Goal: Use online tool/utility: Utilize a website feature to perform a specific function

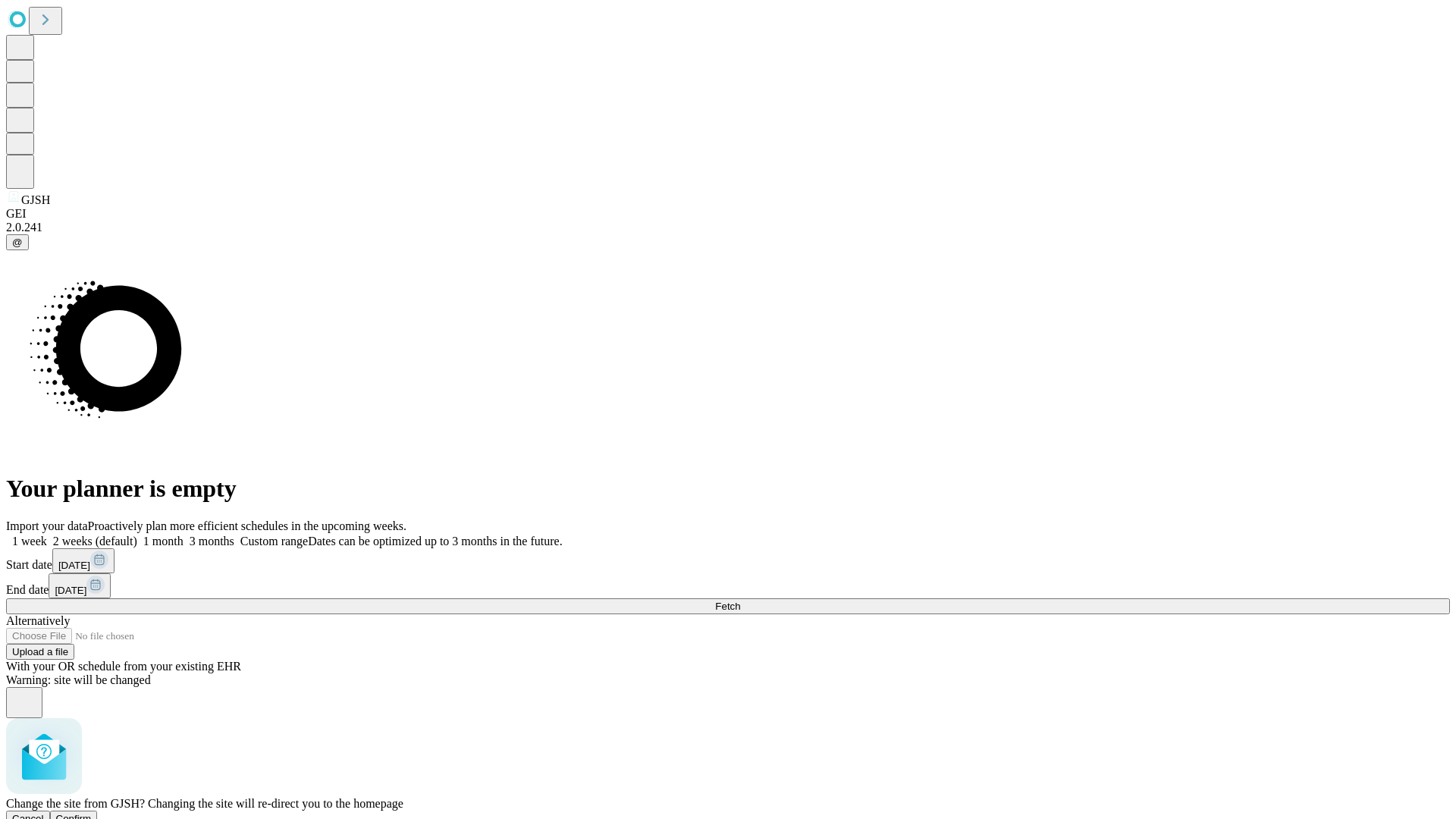
click at [92, 814] on span "Confirm" at bounding box center [74, 819] width 35 height 12
click at [47, 535] on label "1 week" at bounding box center [26, 541] width 41 height 13
click at [741, 601] on span "Fetch" at bounding box center [728, 606] width 25 height 12
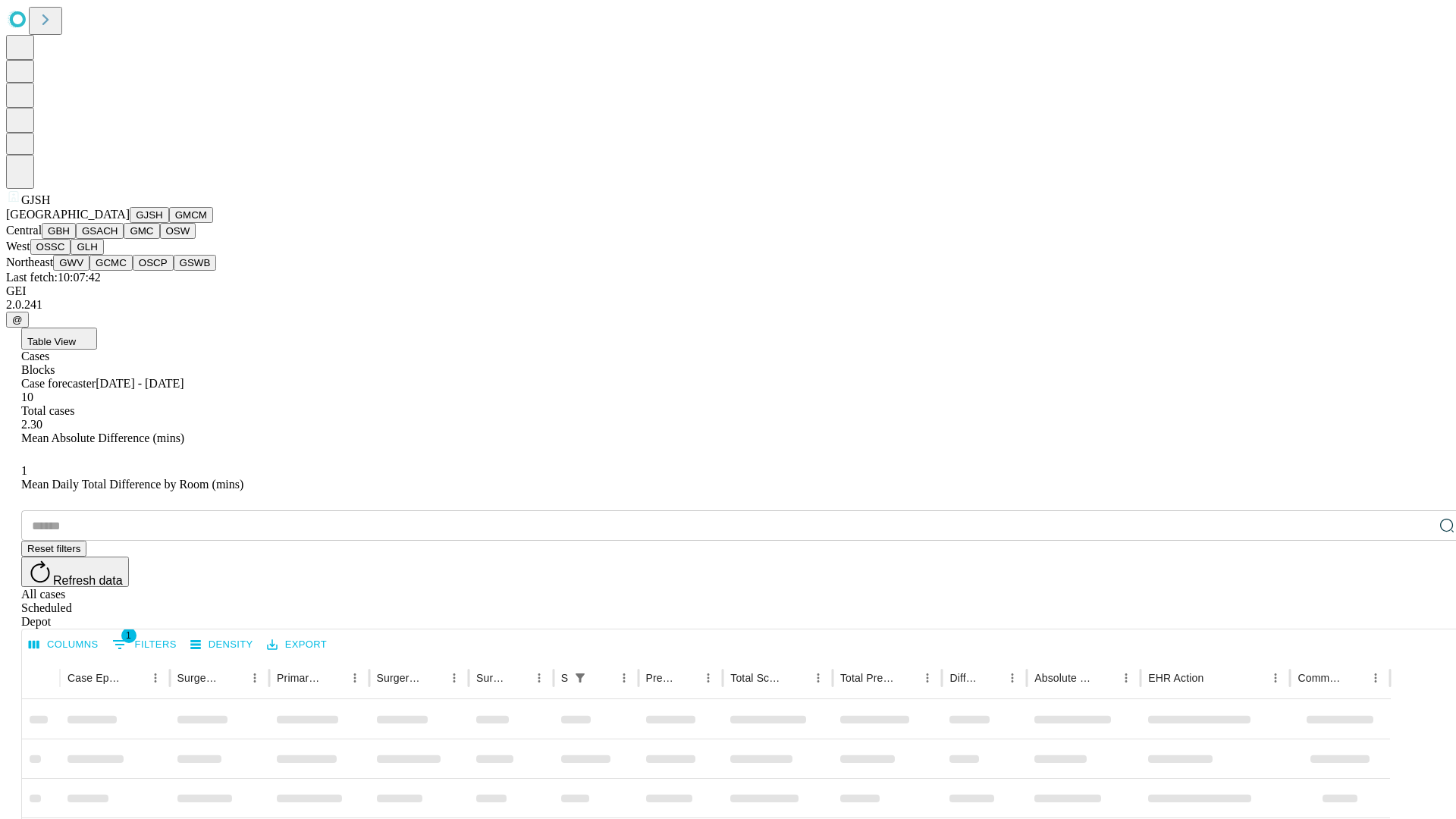
click at [169, 223] on button "GMCM" at bounding box center [191, 216] width 44 height 16
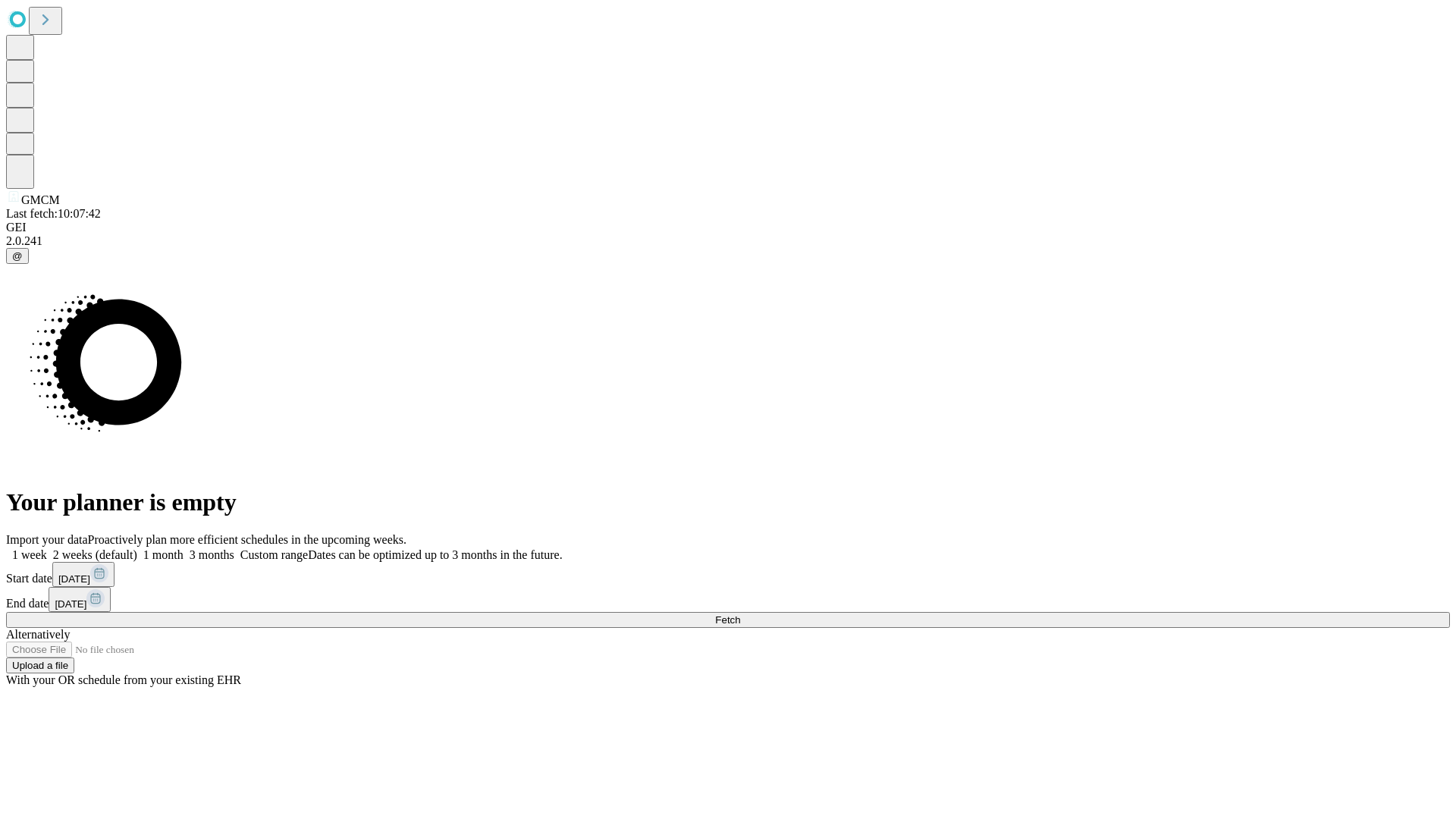
click at [47, 549] on label "1 week" at bounding box center [26, 555] width 41 height 13
click at [741, 614] on span "Fetch" at bounding box center [728, 620] width 25 height 12
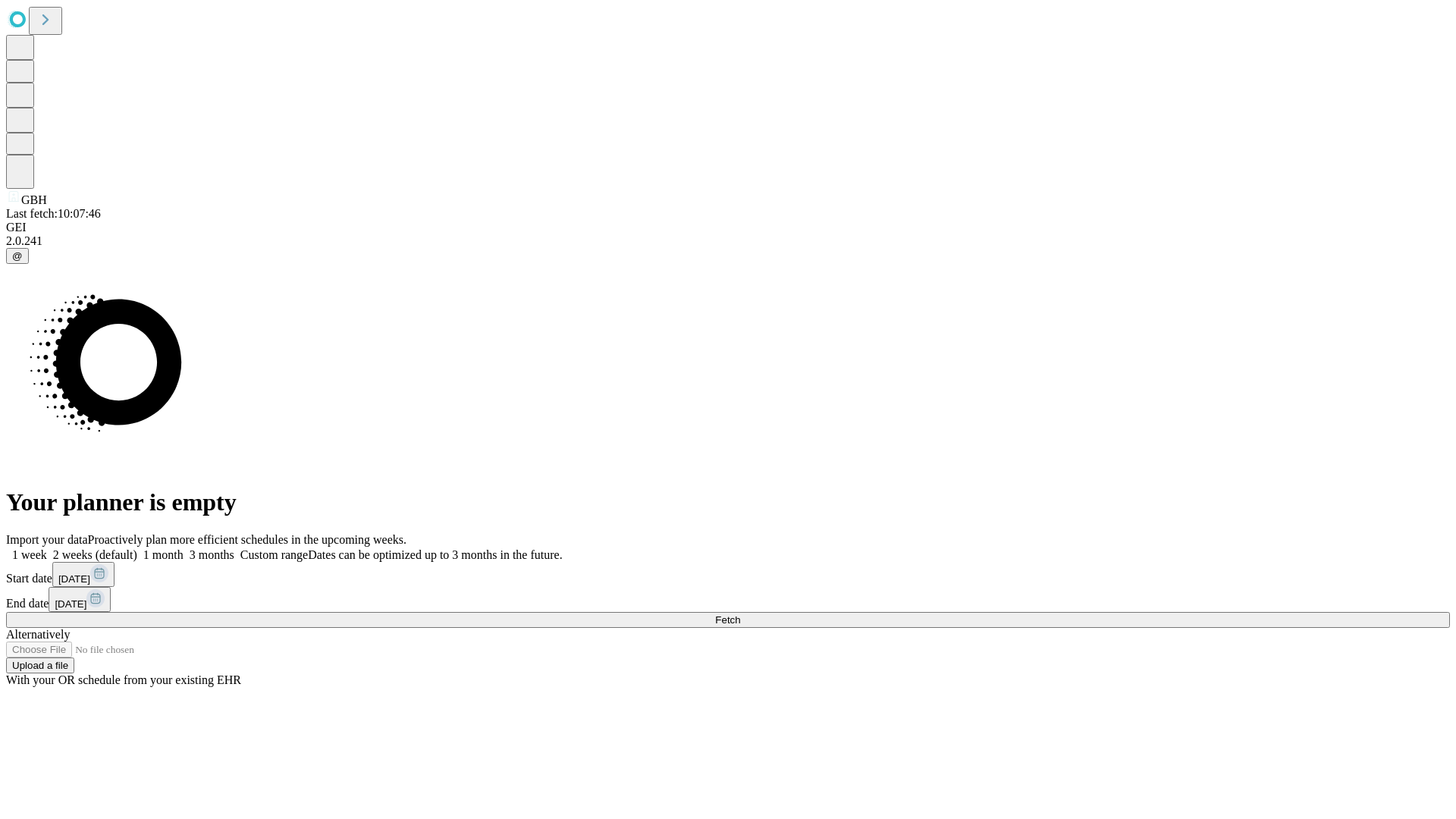
click at [47, 549] on label "1 week" at bounding box center [26, 555] width 41 height 13
click at [741, 614] on span "Fetch" at bounding box center [728, 620] width 25 height 12
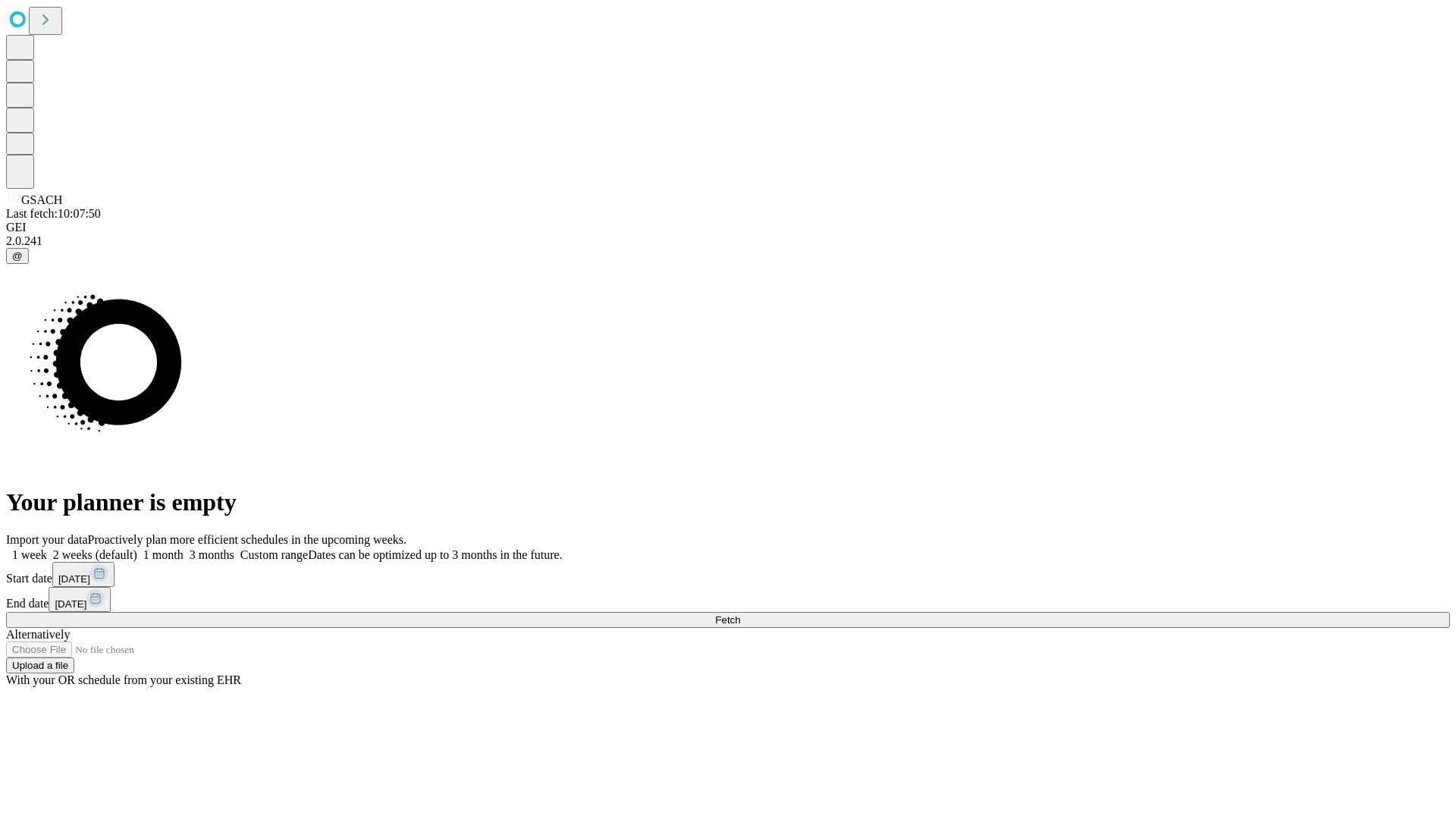
click at [741, 614] on span "Fetch" at bounding box center [728, 620] width 25 height 12
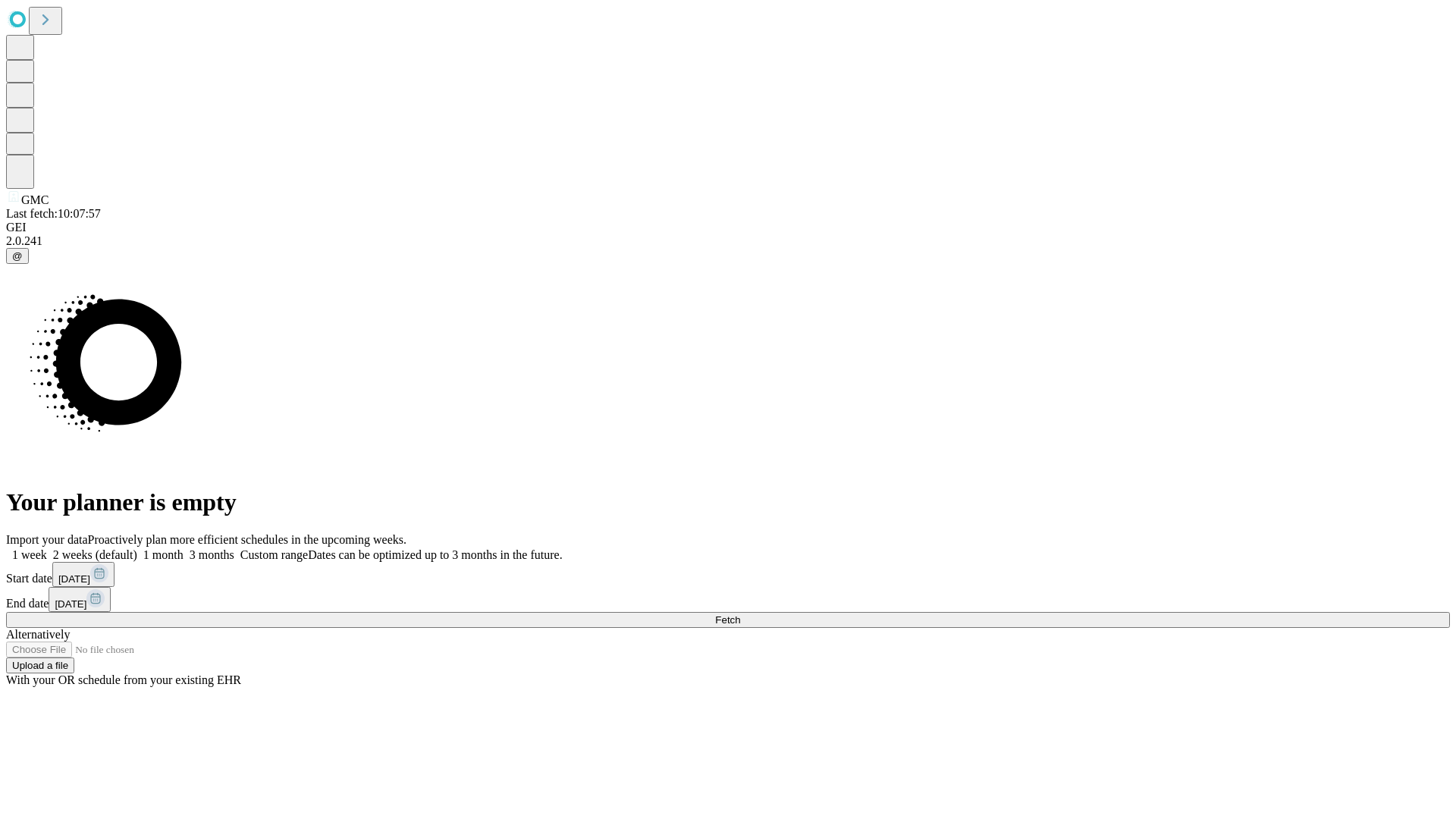
click at [47, 549] on label "1 week" at bounding box center [26, 555] width 41 height 13
click at [741, 614] on span "Fetch" at bounding box center [728, 620] width 25 height 12
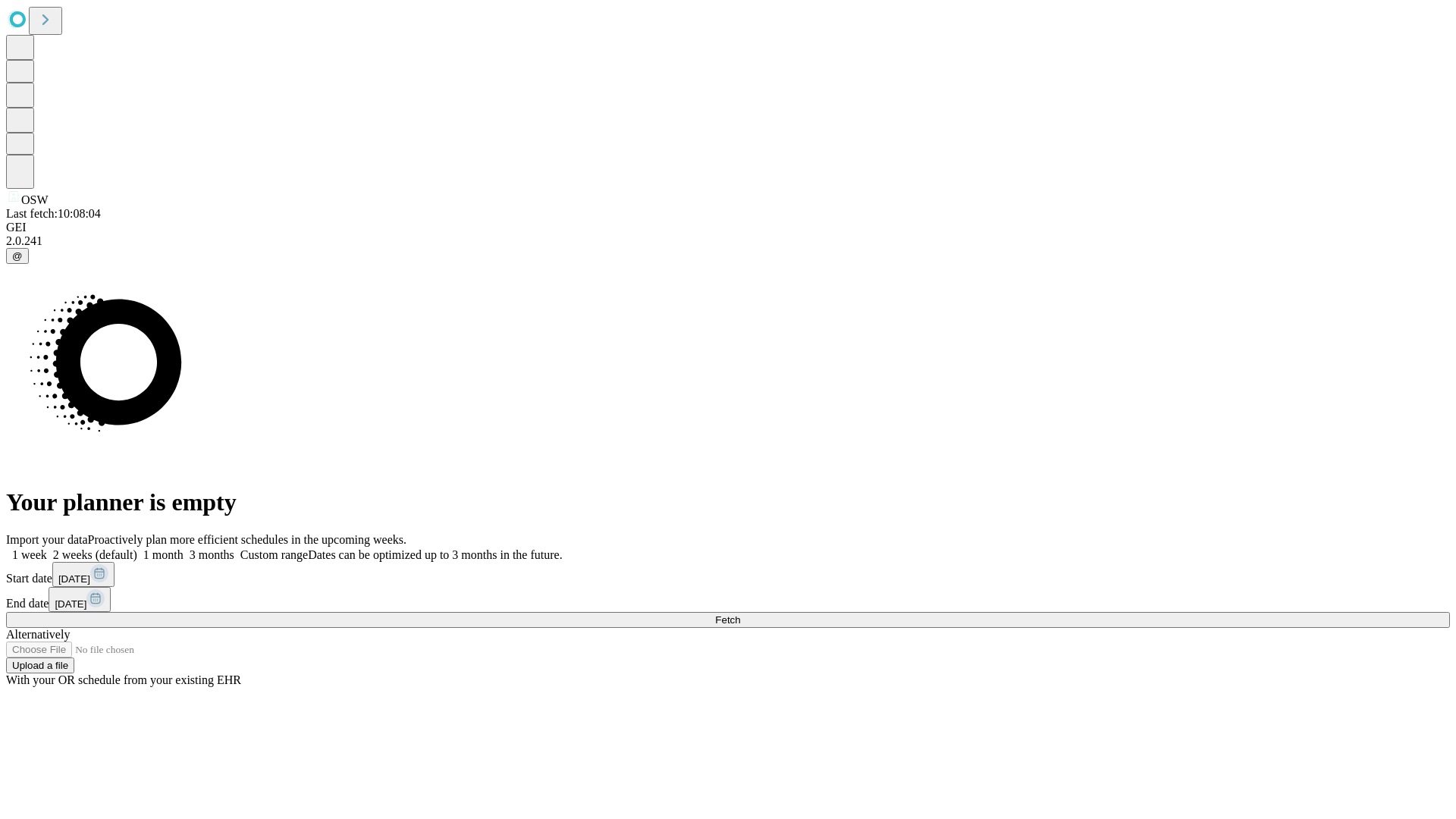
click at [741, 614] on span "Fetch" at bounding box center [728, 620] width 25 height 12
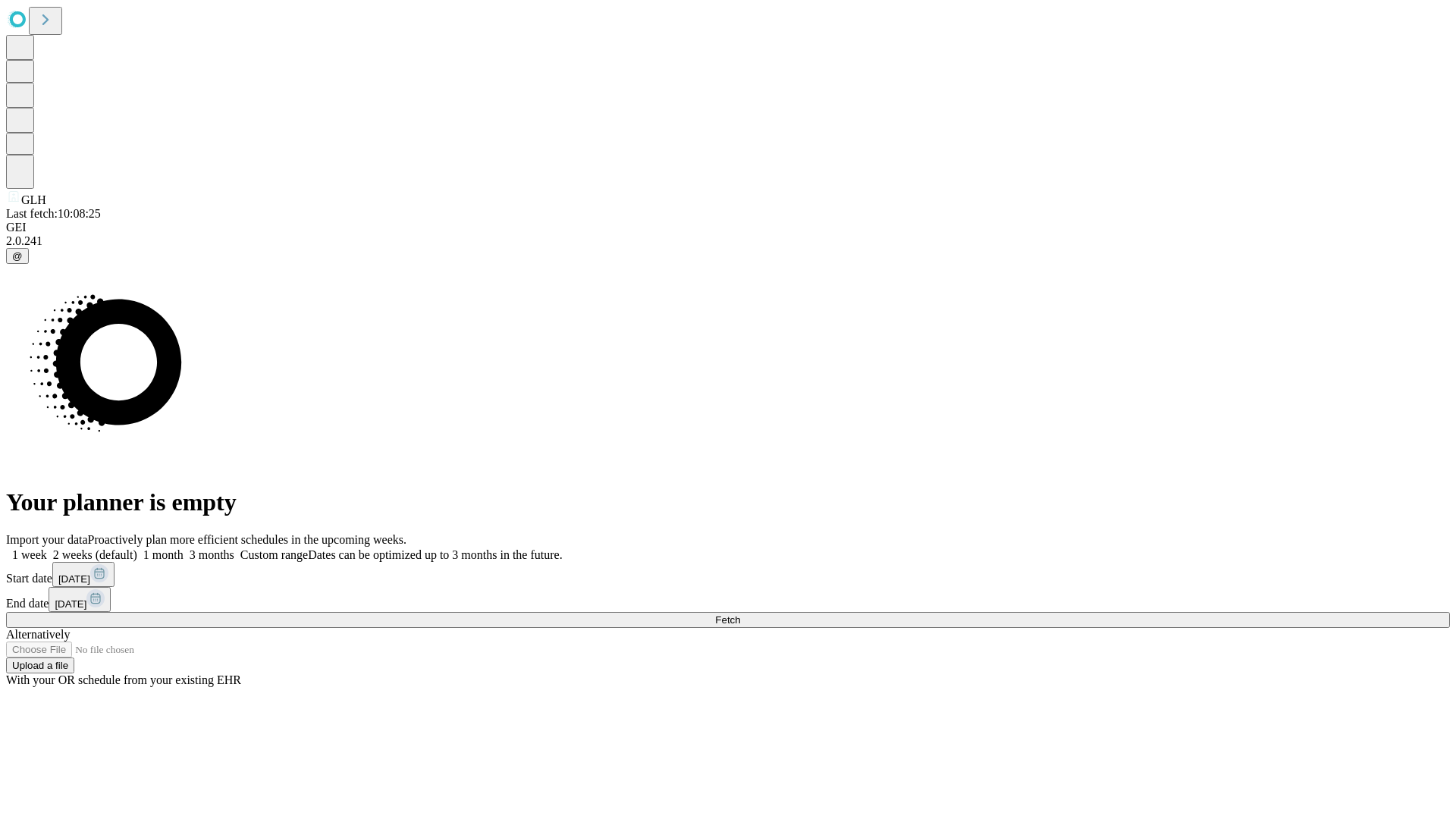
click at [47, 549] on label "1 week" at bounding box center [26, 555] width 41 height 13
click at [741, 614] on span "Fetch" at bounding box center [728, 620] width 25 height 12
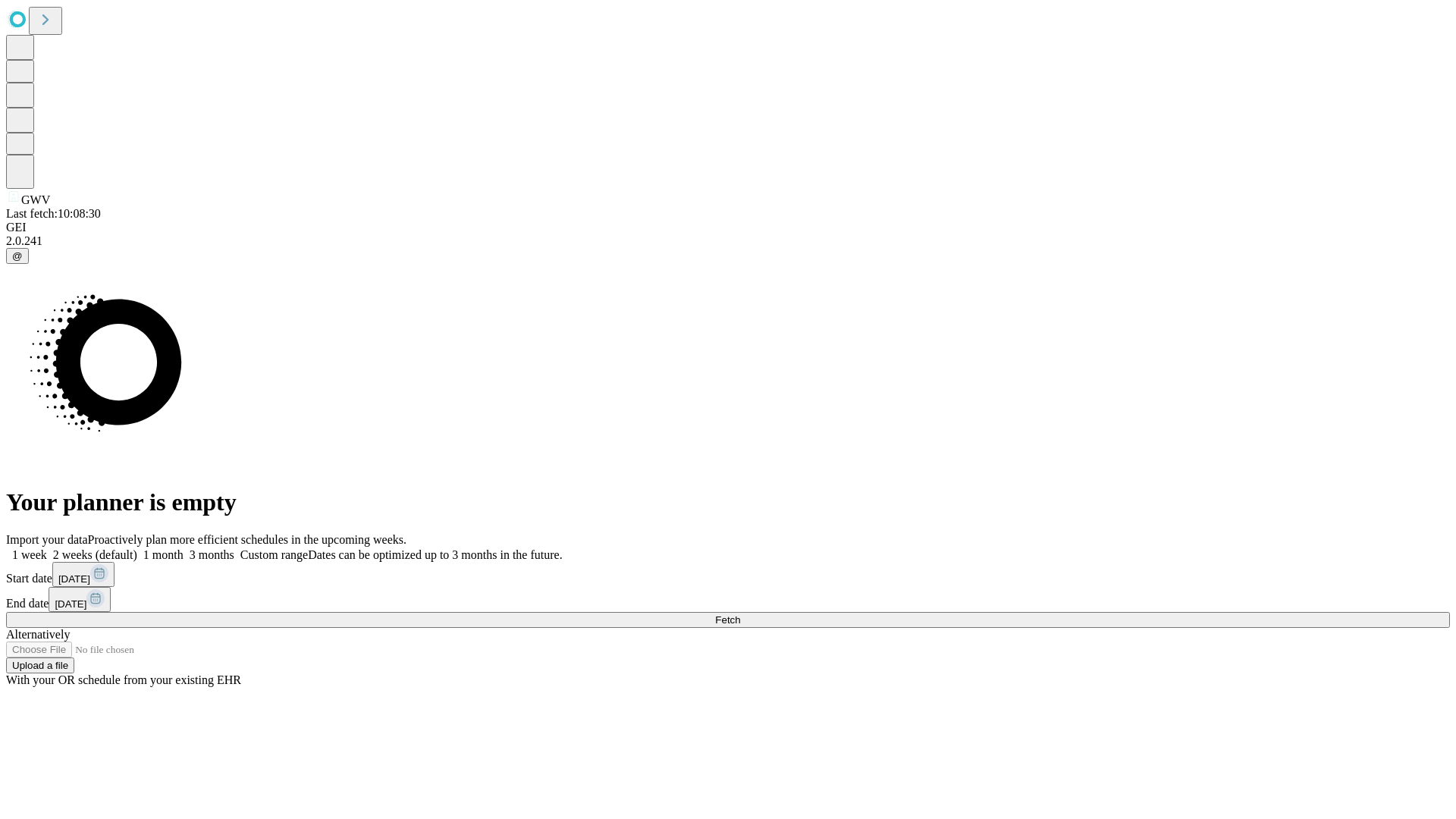
click at [47, 549] on label "1 week" at bounding box center [26, 555] width 41 height 13
click at [741, 614] on span "Fetch" at bounding box center [728, 620] width 25 height 12
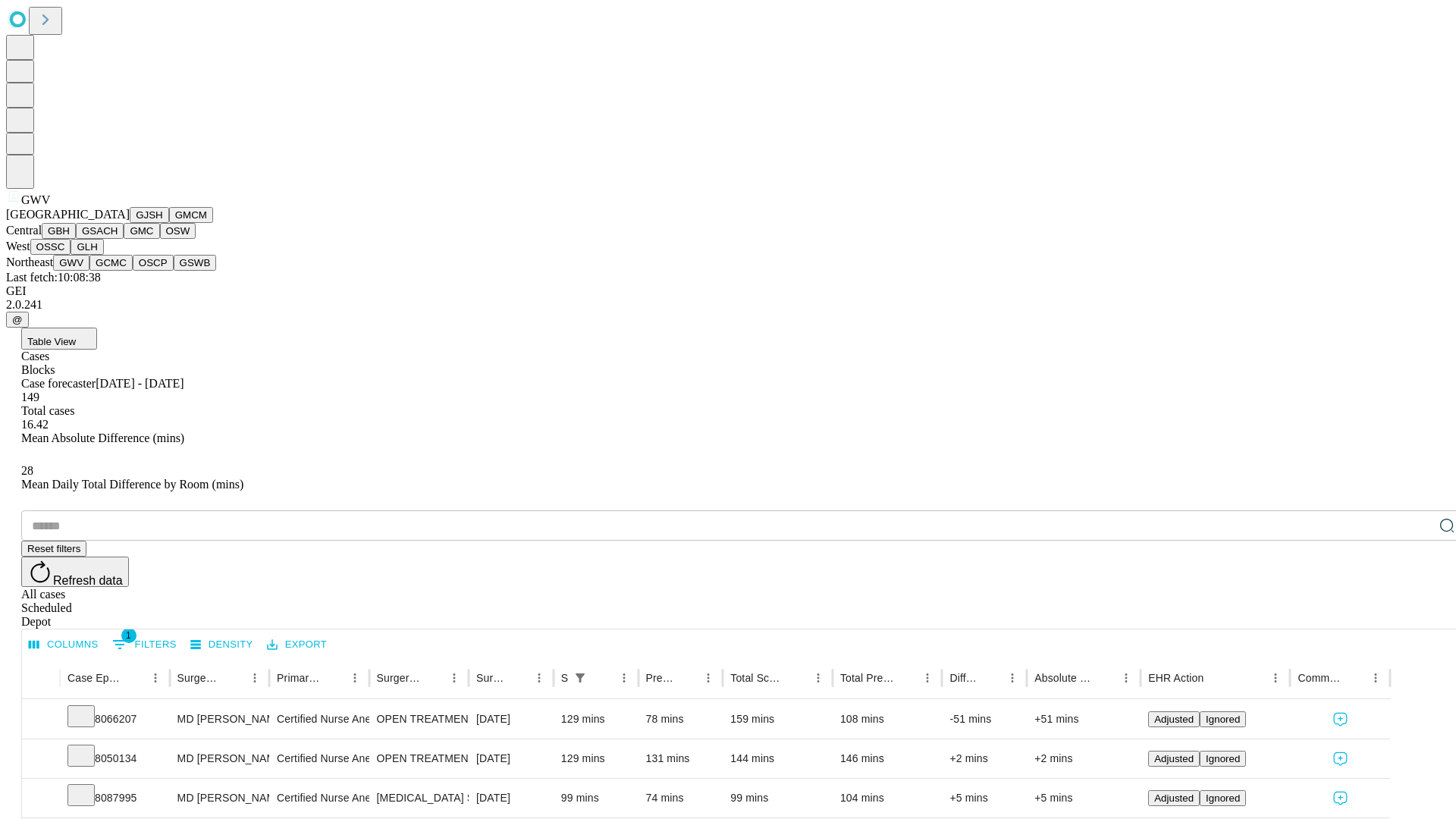
click at [117, 271] on button "GCMC" at bounding box center [111, 263] width 44 height 16
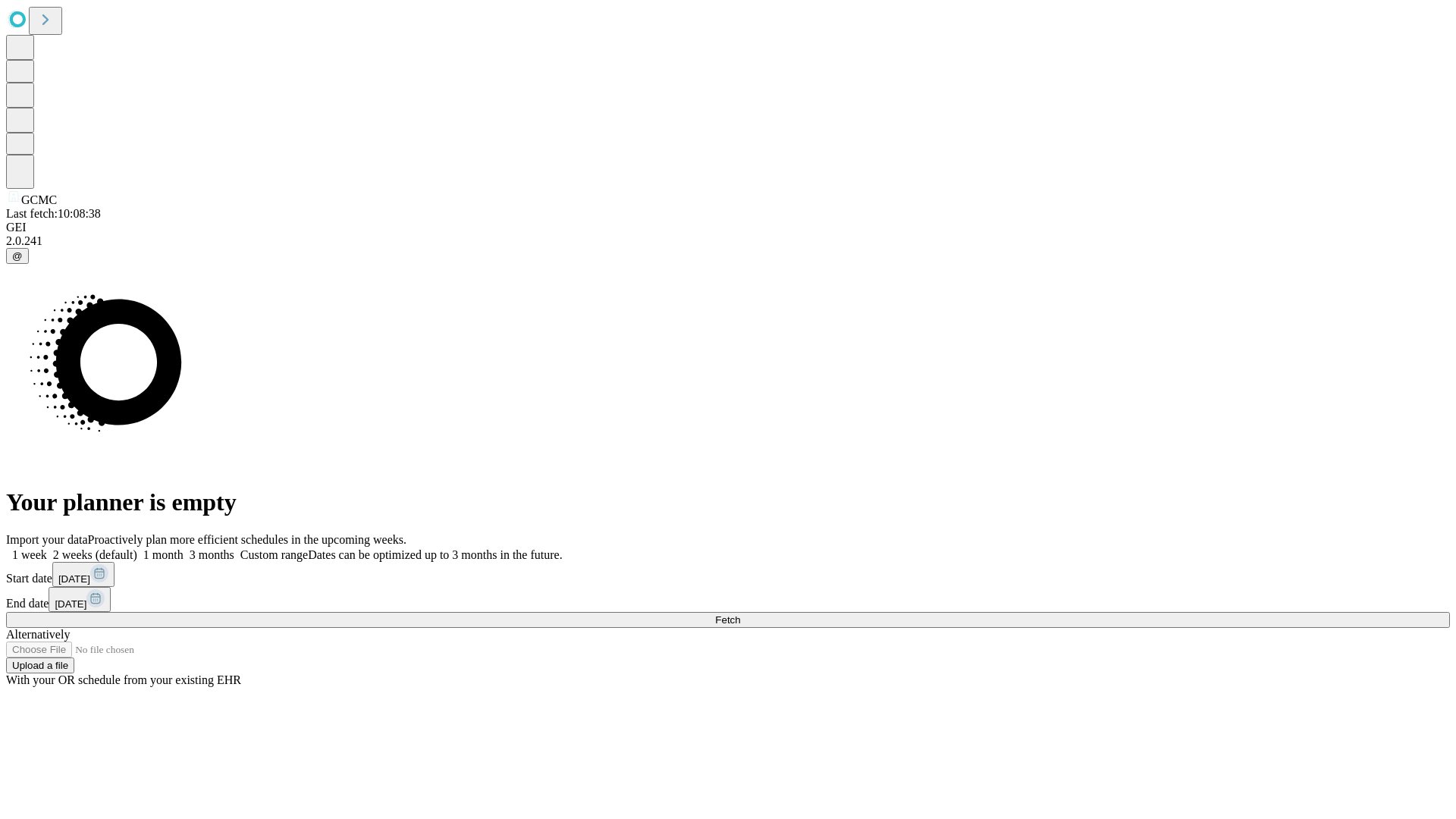
click at [47, 549] on label "1 week" at bounding box center [26, 555] width 41 height 13
click at [741, 614] on span "Fetch" at bounding box center [728, 620] width 25 height 12
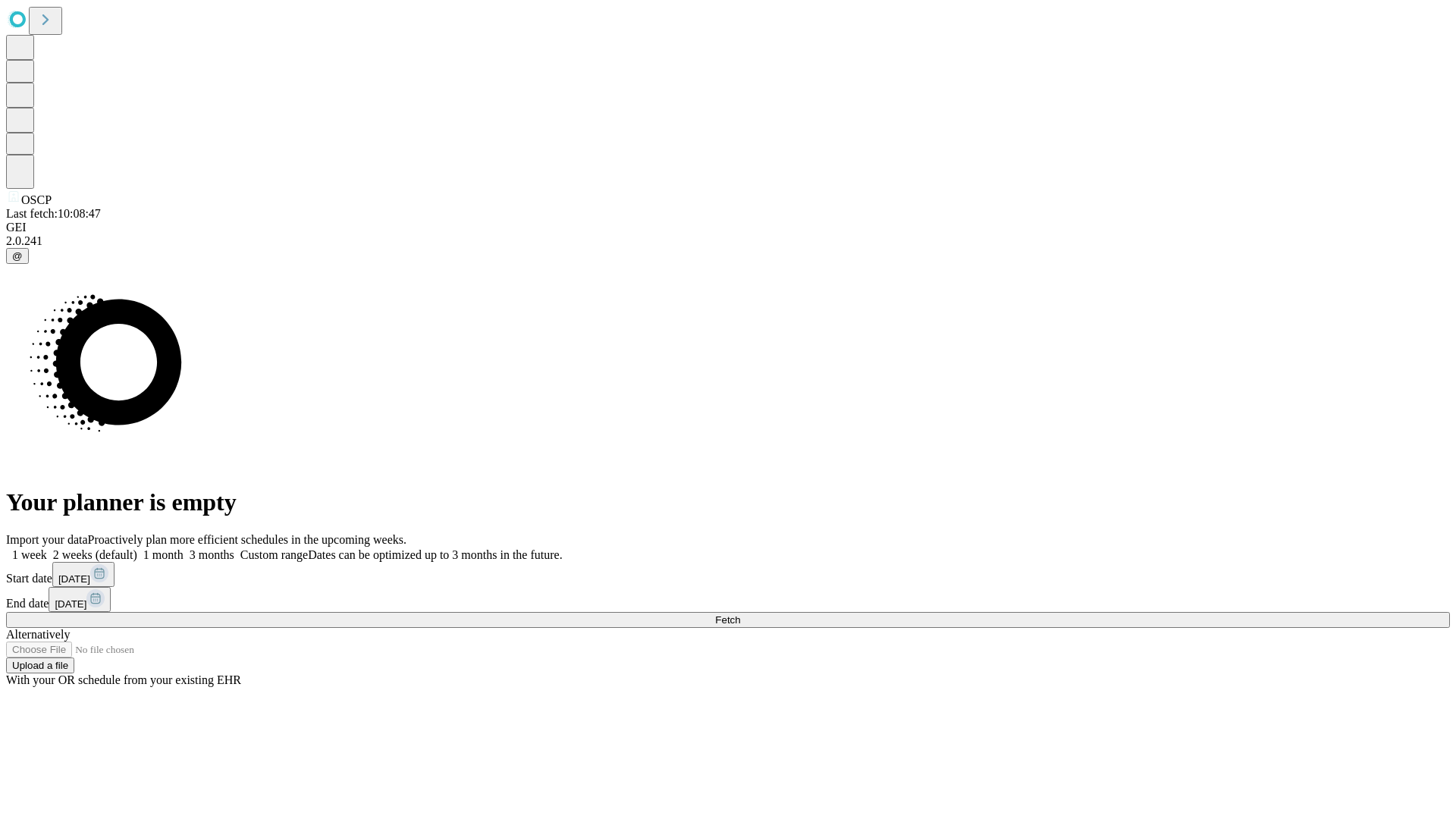
click at [741, 614] on span "Fetch" at bounding box center [728, 620] width 25 height 12
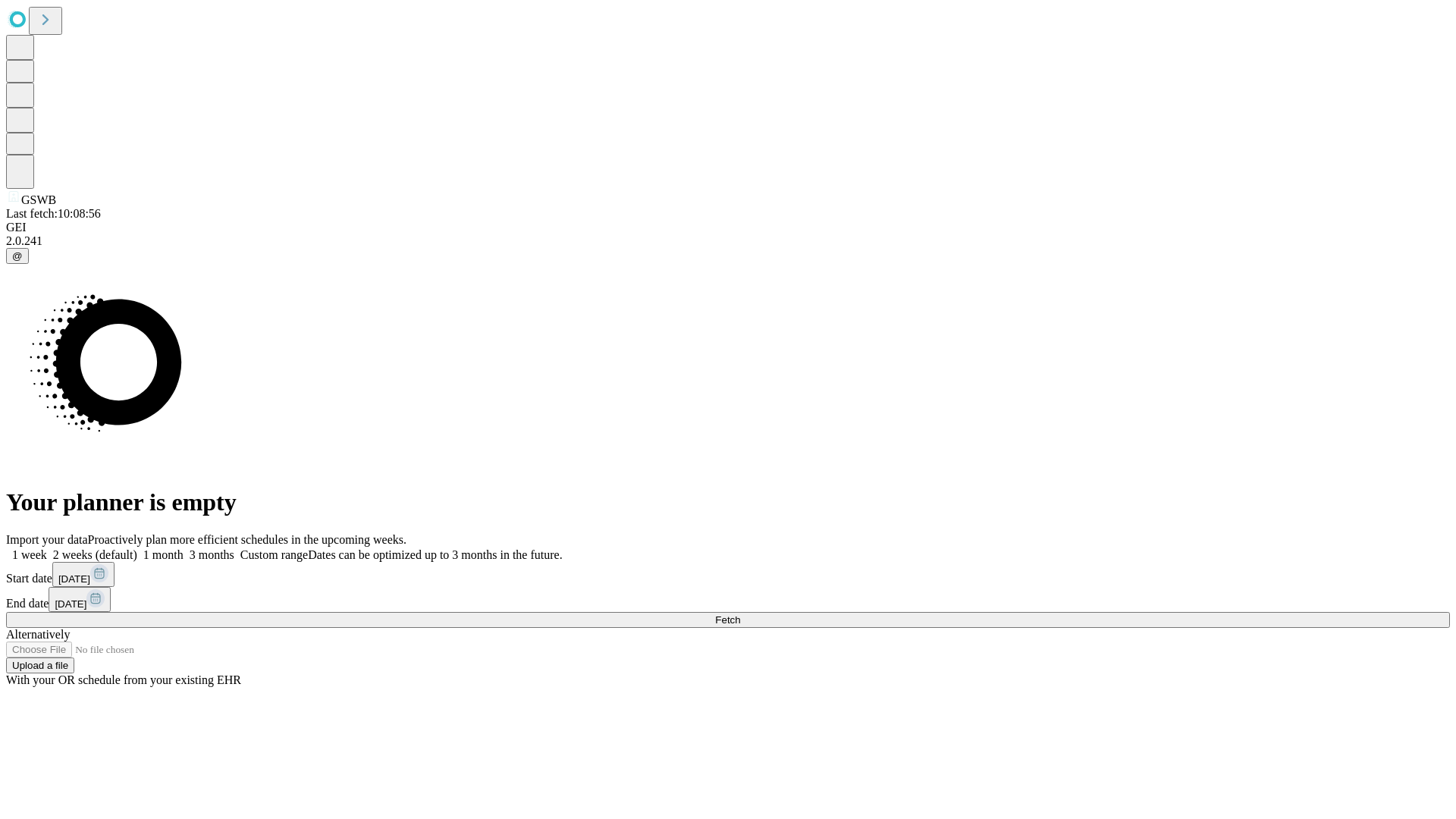
click at [47, 549] on label "1 week" at bounding box center [26, 555] width 41 height 13
click at [741, 614] on span "Fetch" at bounding box center [728, 620] width 25 height 12
